Goal: Task Accomplishment & Management: Use online tool/utility

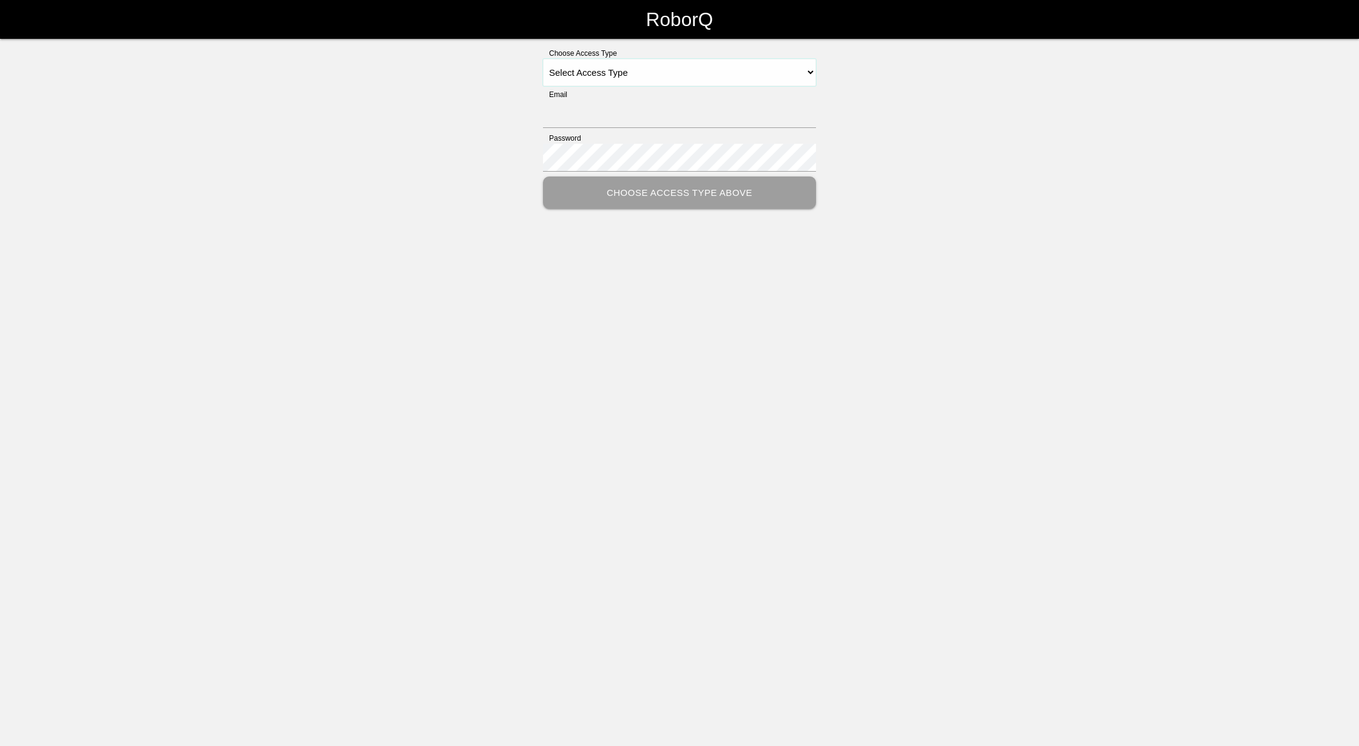
click at [663, 73] on select "Select Access Type Admin Customer Supervisor Worker" at bounding box center [679, 72] width 273 height 27
select select "Supervisor"
click at [543, 59] on select "Select Access Type Admin Customer Supervisor Worker" at bounding box center [679, 72] width 273 height 27
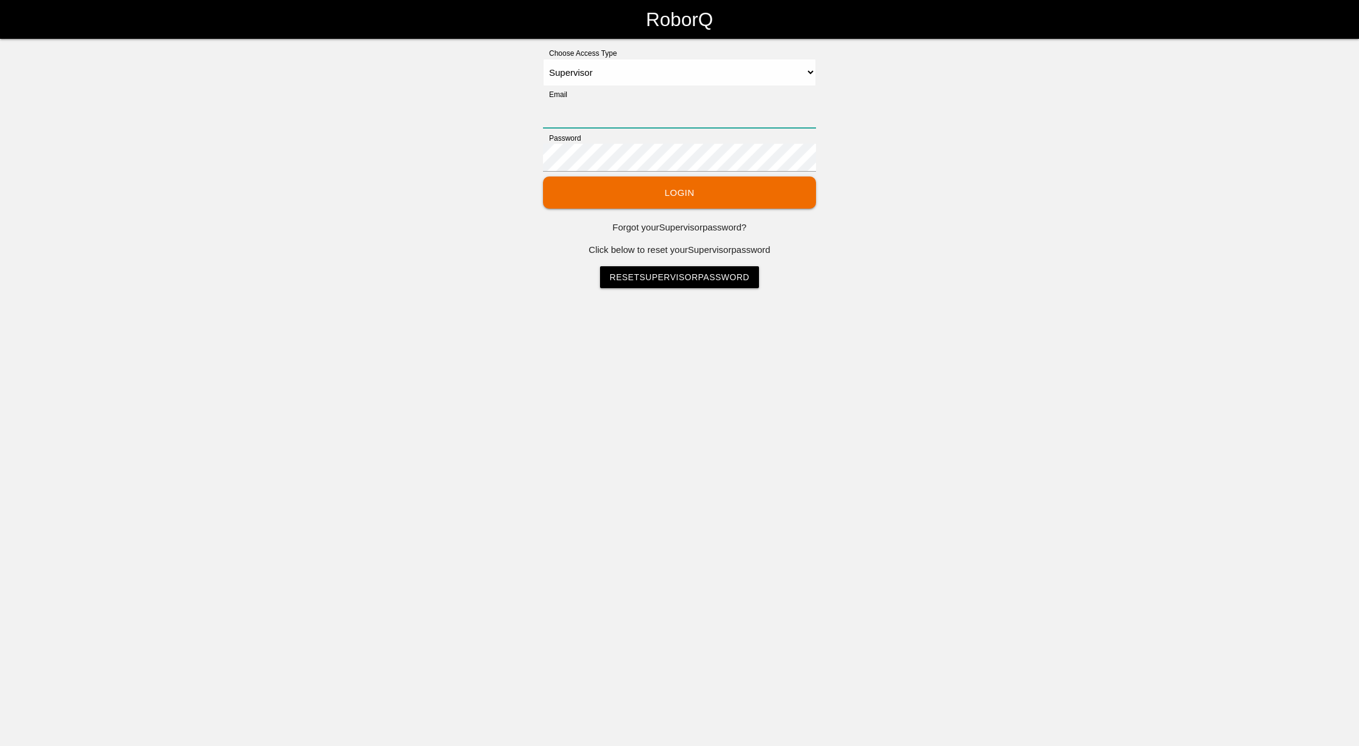
click at [617, 114] on input "Email" at bounding box center [679, 114] width 273 height 28
type input "[EMAIL_ADDRESS][DOMAIN_NAME]"
click at [688, 183] on button "Login" at bounding box center [679, 193] width 273 height 32
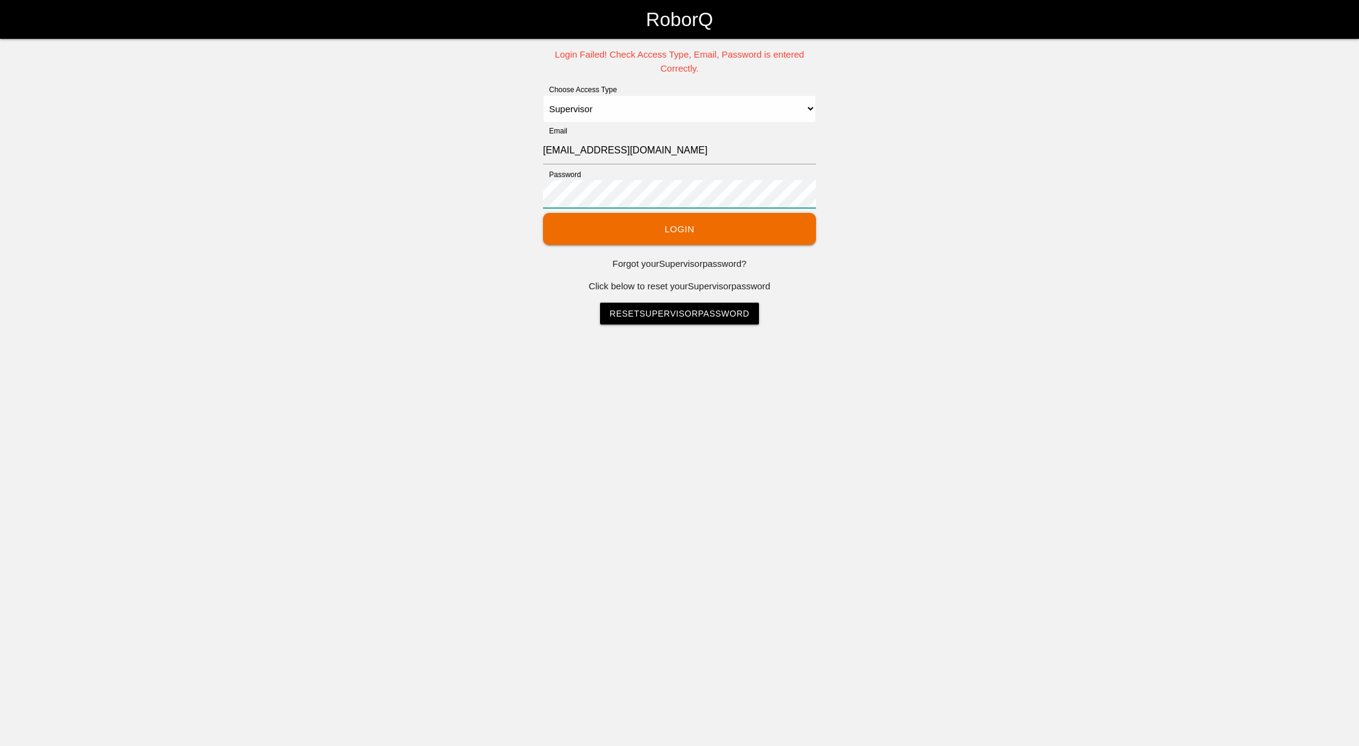
click at [268, 170] on div "Login Failed! Check Access Type, Email, Password is entered Correctly. Choose A…" at bounding box center [679, 186] width 1359 height 277
click at [543, 213] on button "Login" at bounding box center [679, 229] width 273 height 32
